Goal: Find specific page/section: Find specific page/section

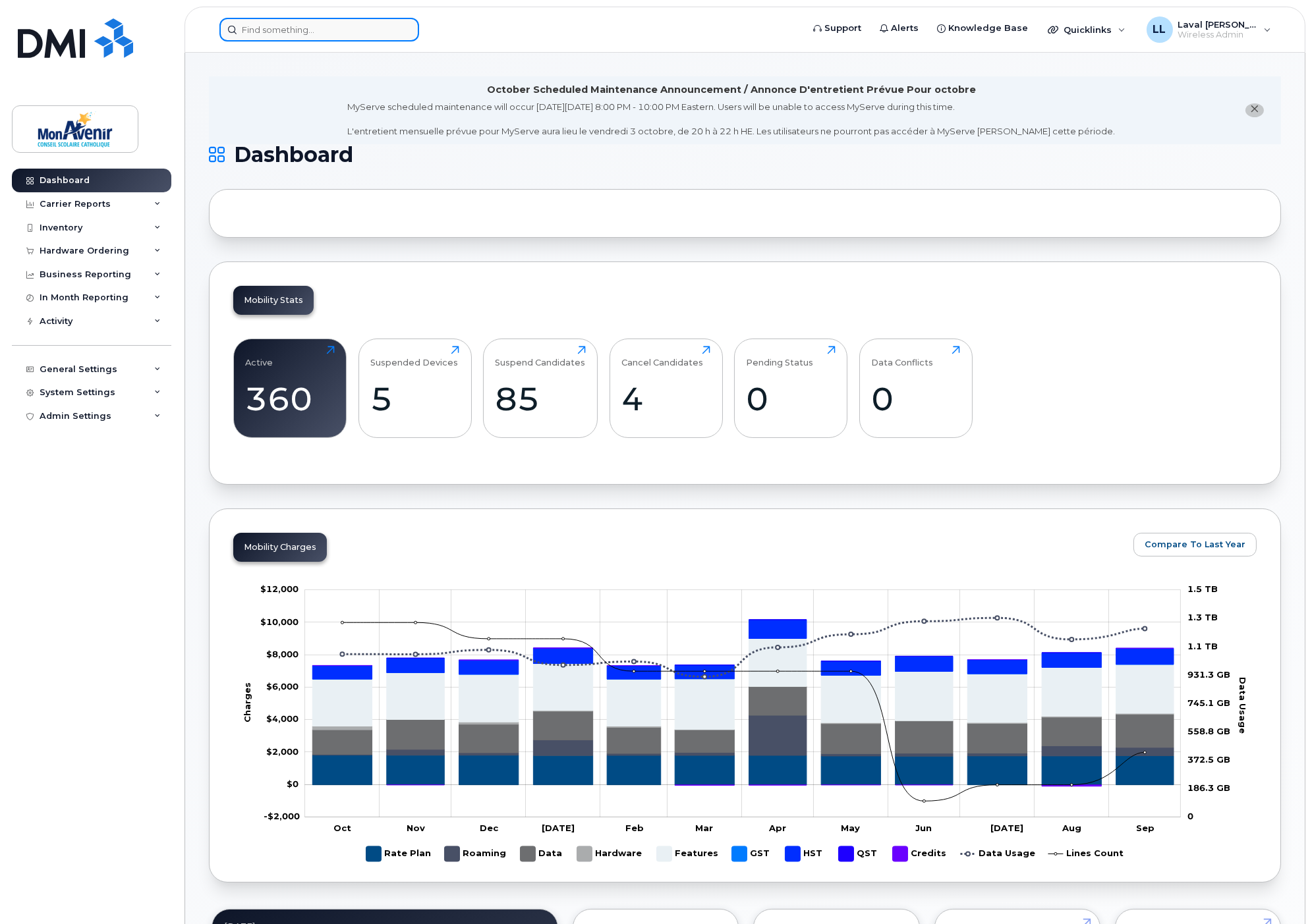
click at [330, 38] on input at bounding box center [319, 30] width 199 height 24
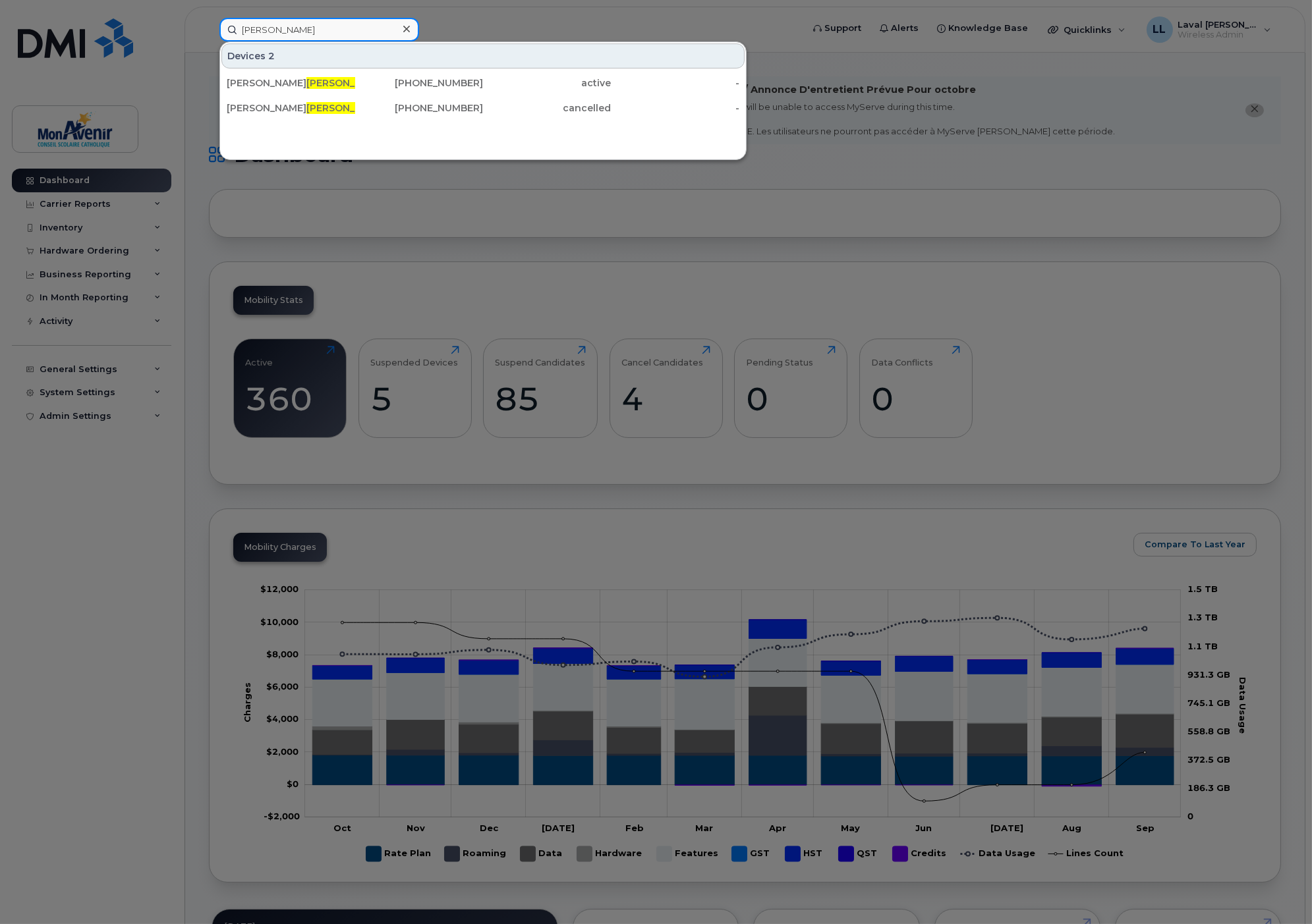
type input "[PERSON_NAME]"
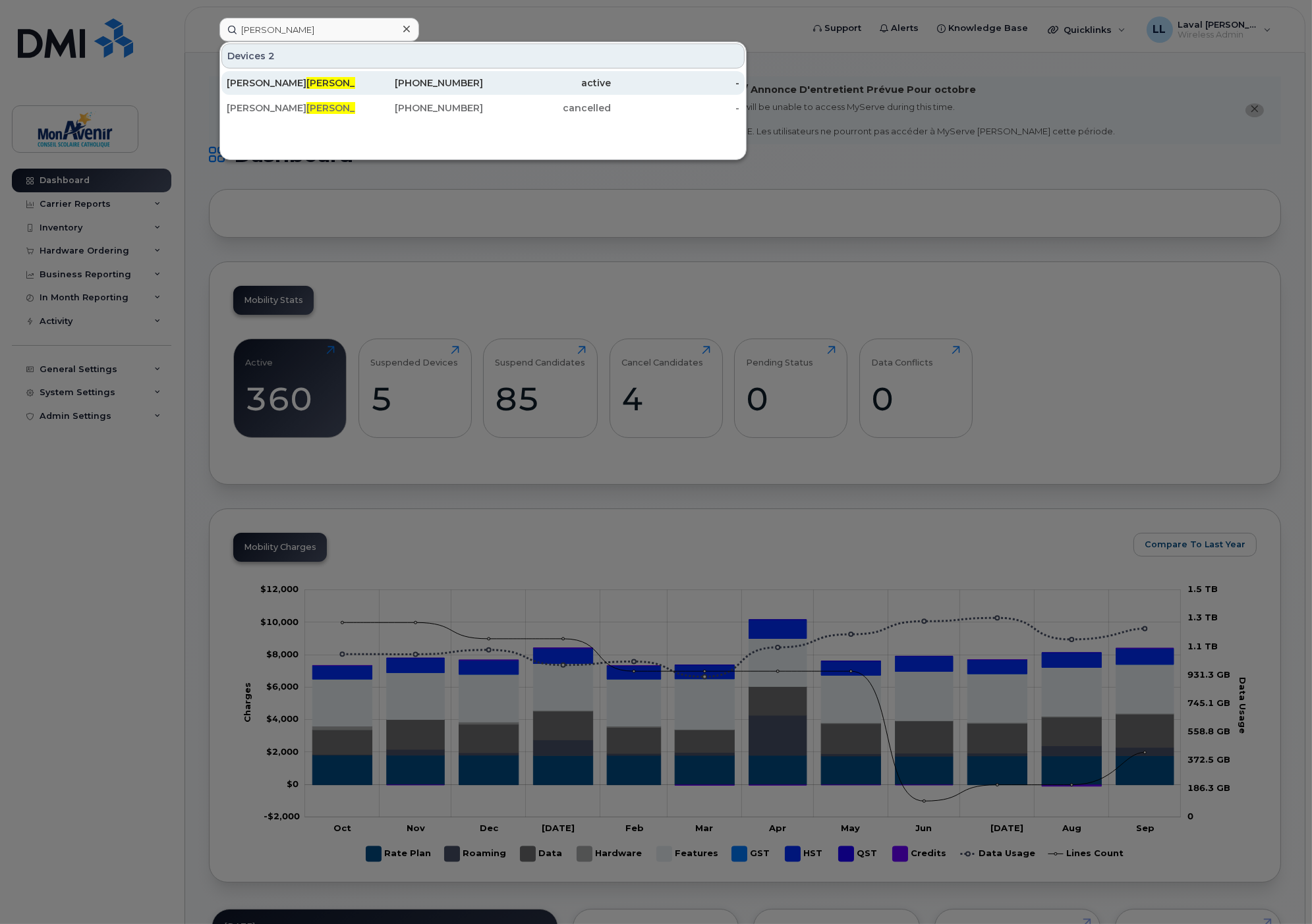
click at [306, 83] on span "[PERSON_NAME]" at bounding box center [346, 83] width 80 height 12
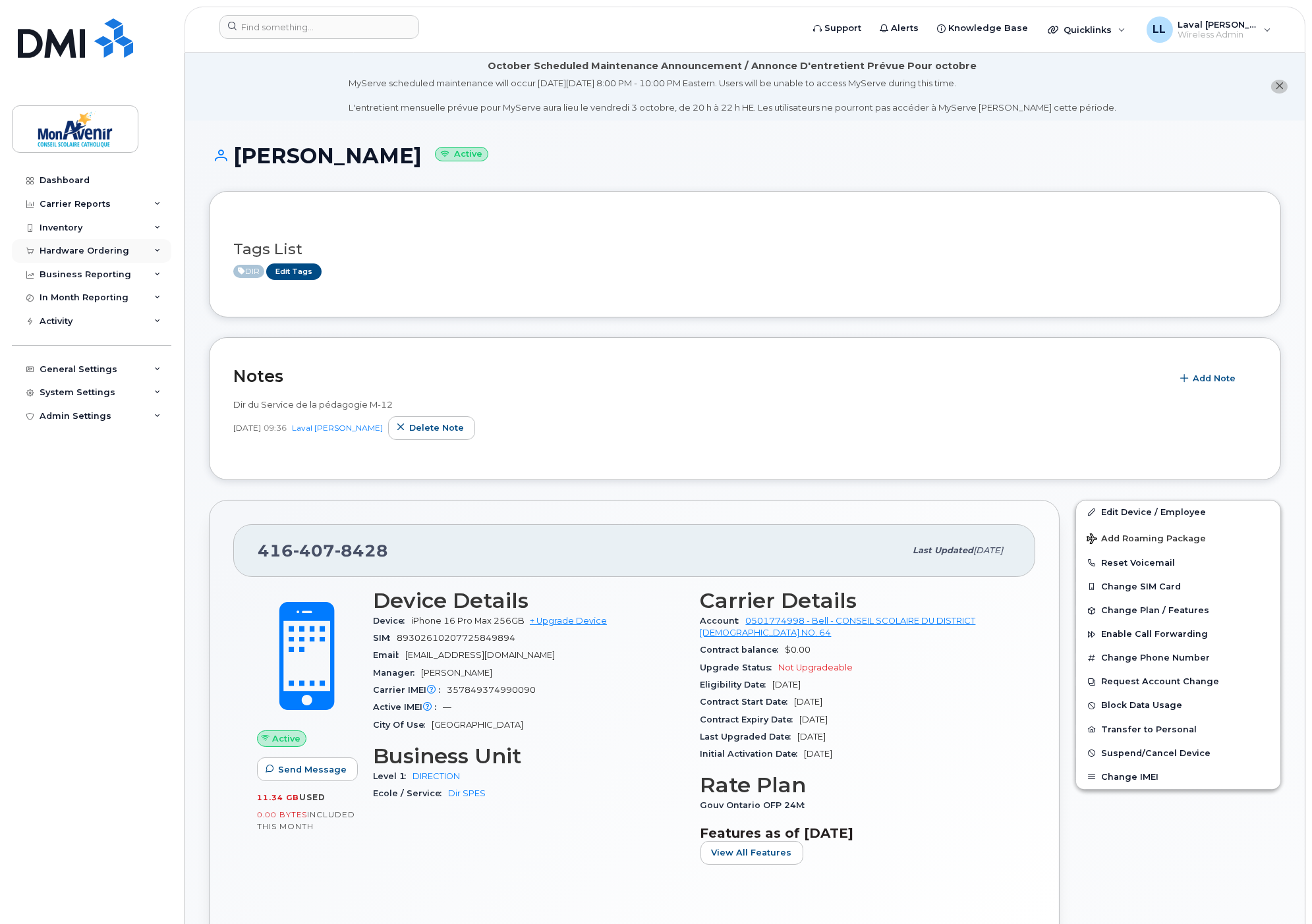
click at [72, 248] on div "Hardware Ordering" at bounding box center [84, 251] width 90 height 11
click at [63, 295] on div "Orders" at bounding box center [62, 300] width 33 height 12
